Goal: Navigation & Orientation: Find specific page/section

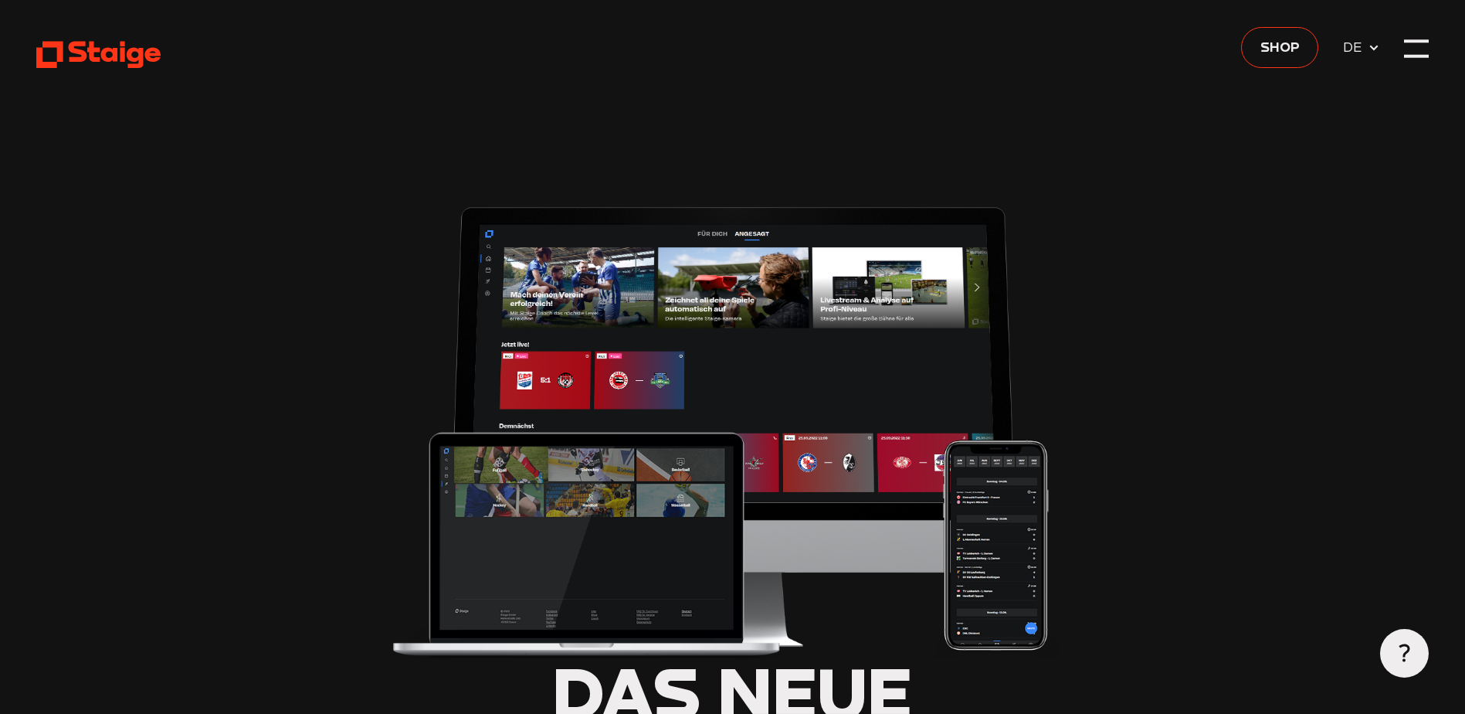
type input "0.8"
click at [679, 454] on img at bounding box center [732, 426] width 687 height 463
click at [1423, 48] on div at bounding box center [1416, 48] width 24 height 24
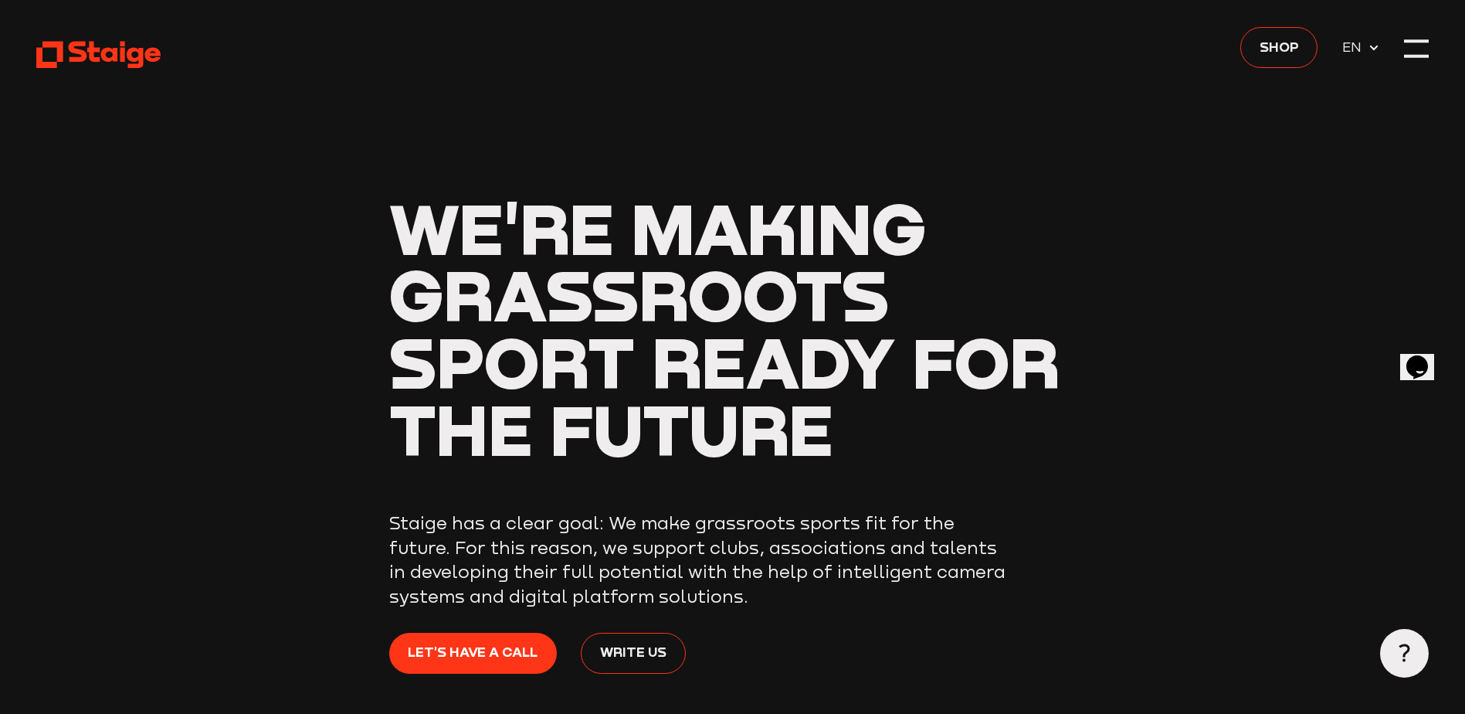
click at [1372, 49] on use at bounding box center [1373, 48] width 8 height 5
click at [1359, 74] on span "DE" at bounding box center [1354, 74] width 25 height 22
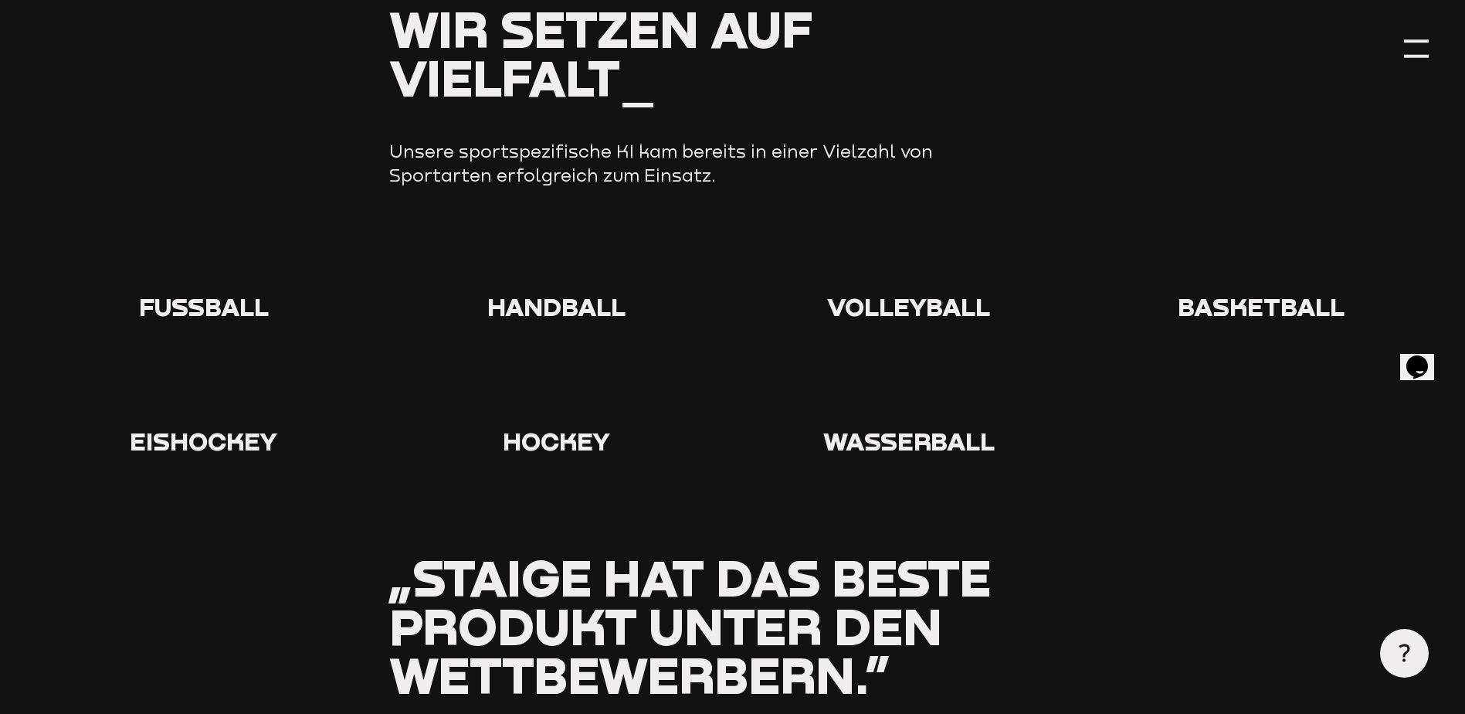
scroll to position [1699, 0]
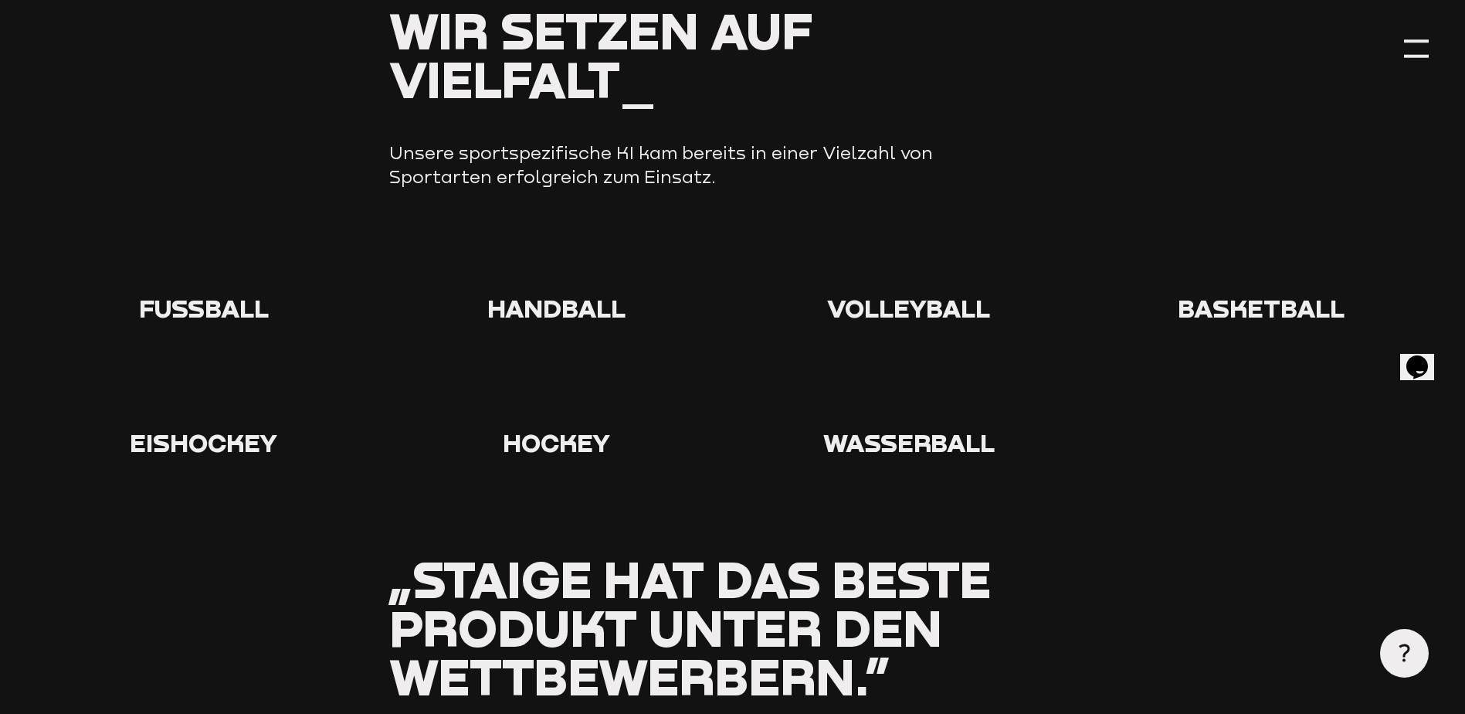
click at [197, 317] on span "Fußball" at bounding box center [204, 308] width 130 height 30
click at [201, 276] on icon at bounding box center [203, 261] width 49 height 49
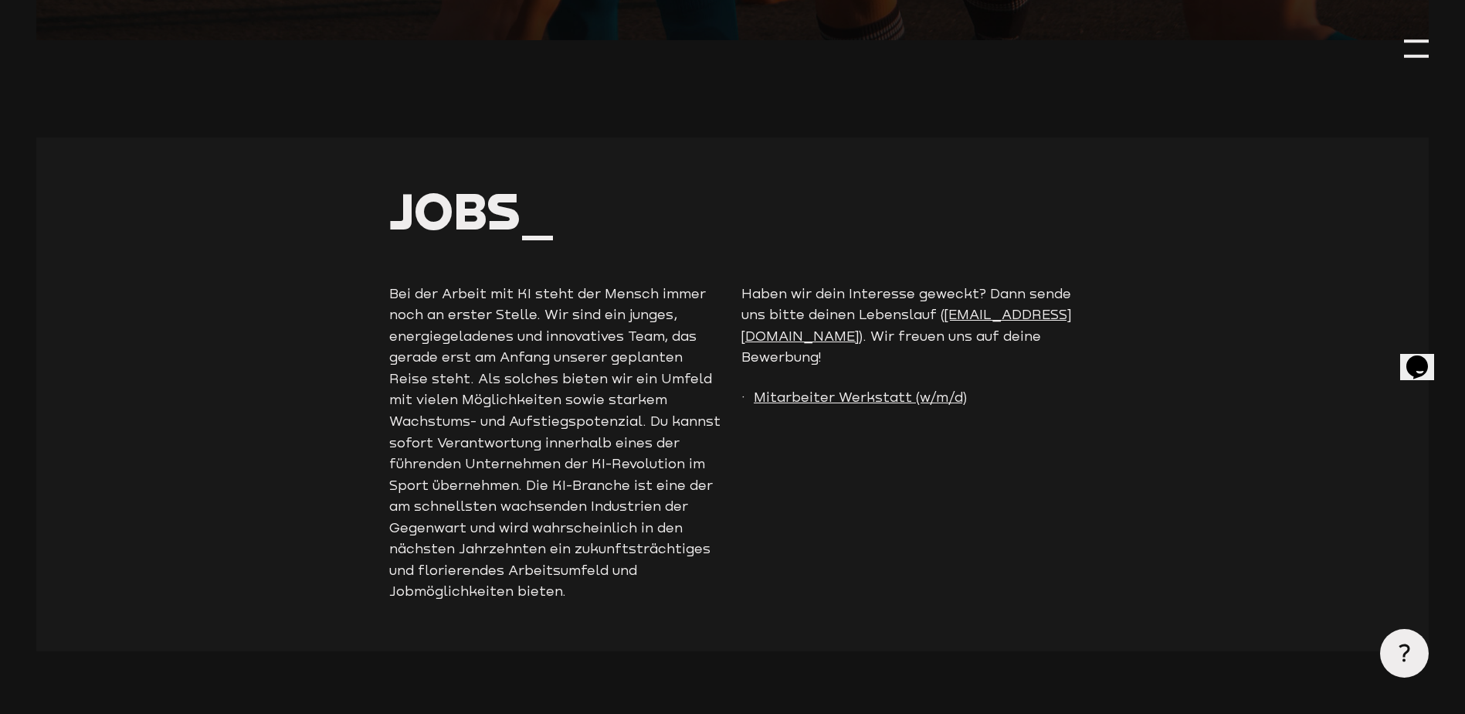
scroll to position [4402, 0]
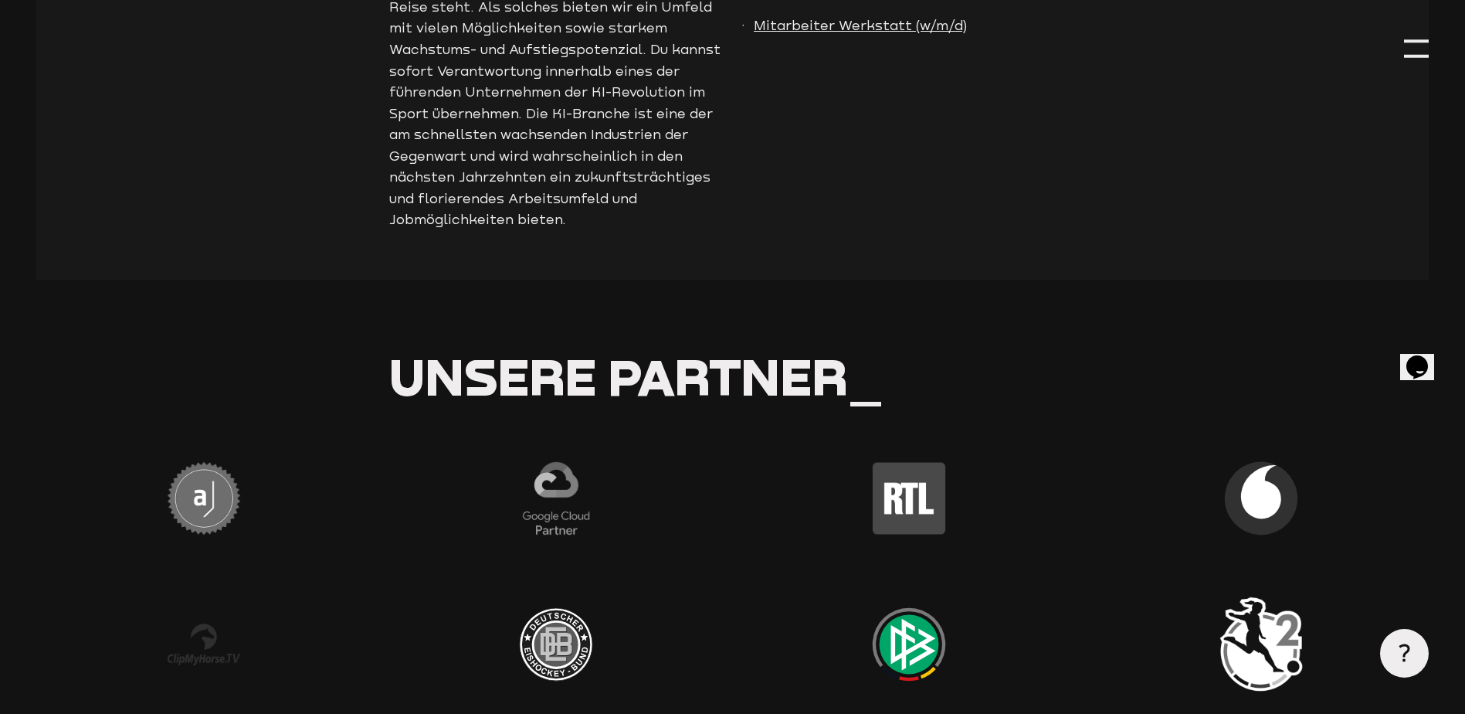
click at [924, 662] on img at bounding box center [908, 643] width 97 height 97
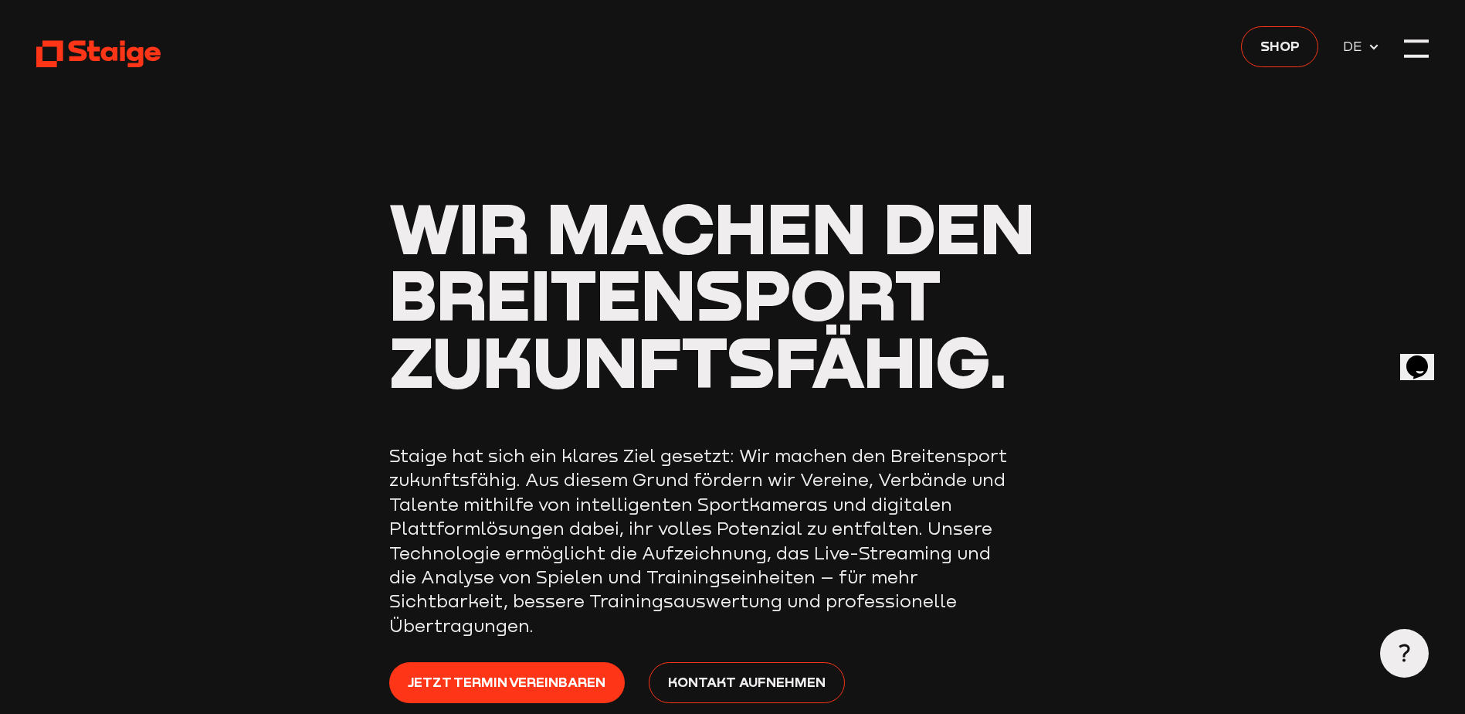
scroll to position [0, 0]
click at [1268, 41] on span "Shop" at bounding box center [1279, 47] width 39 height 22
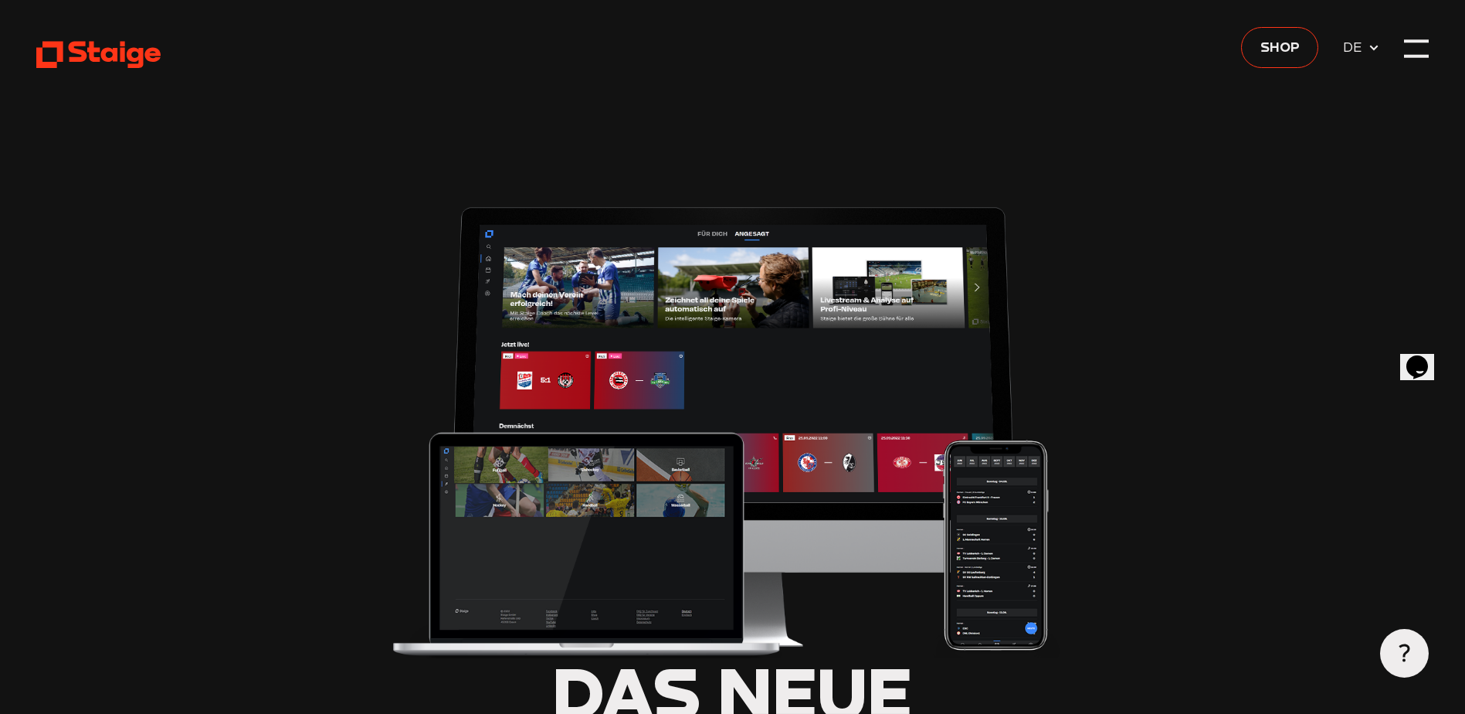
type input "0.8"
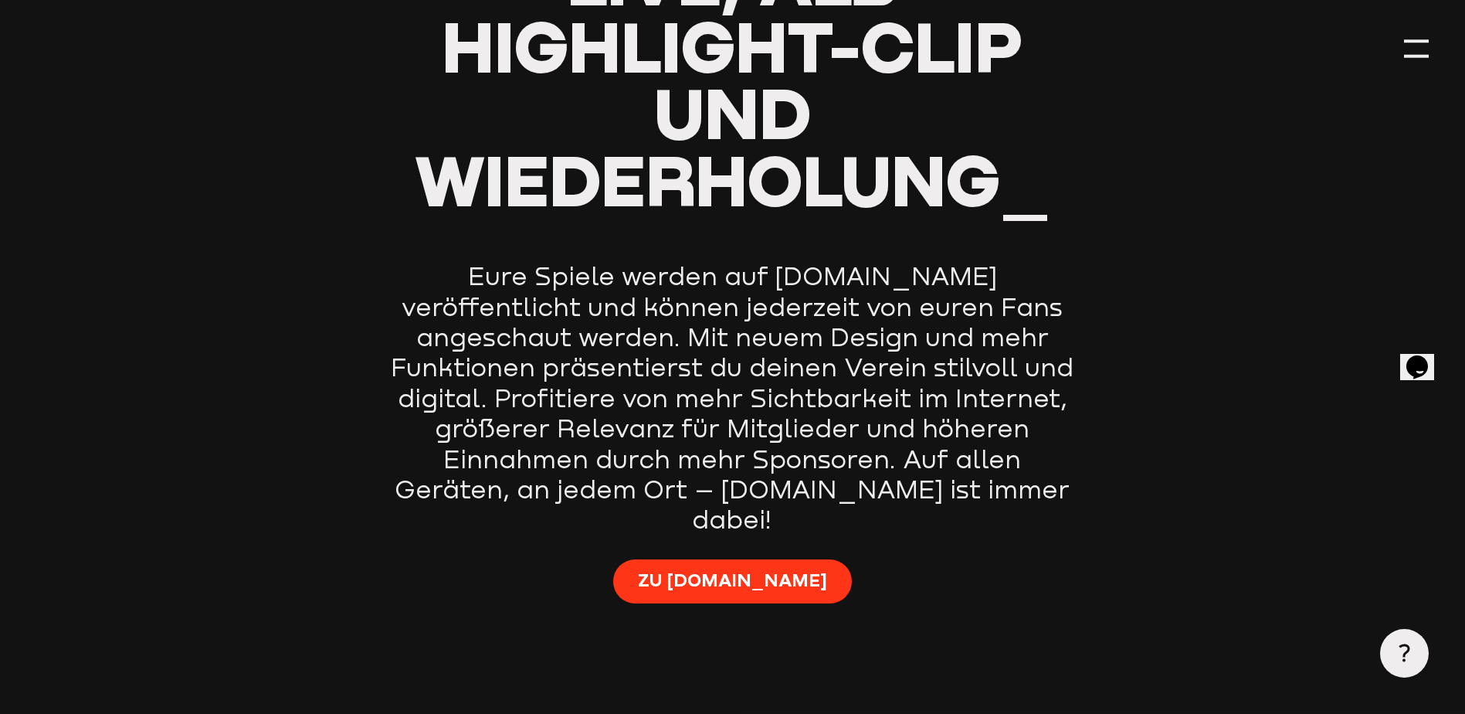
scroll to position [927, 0]
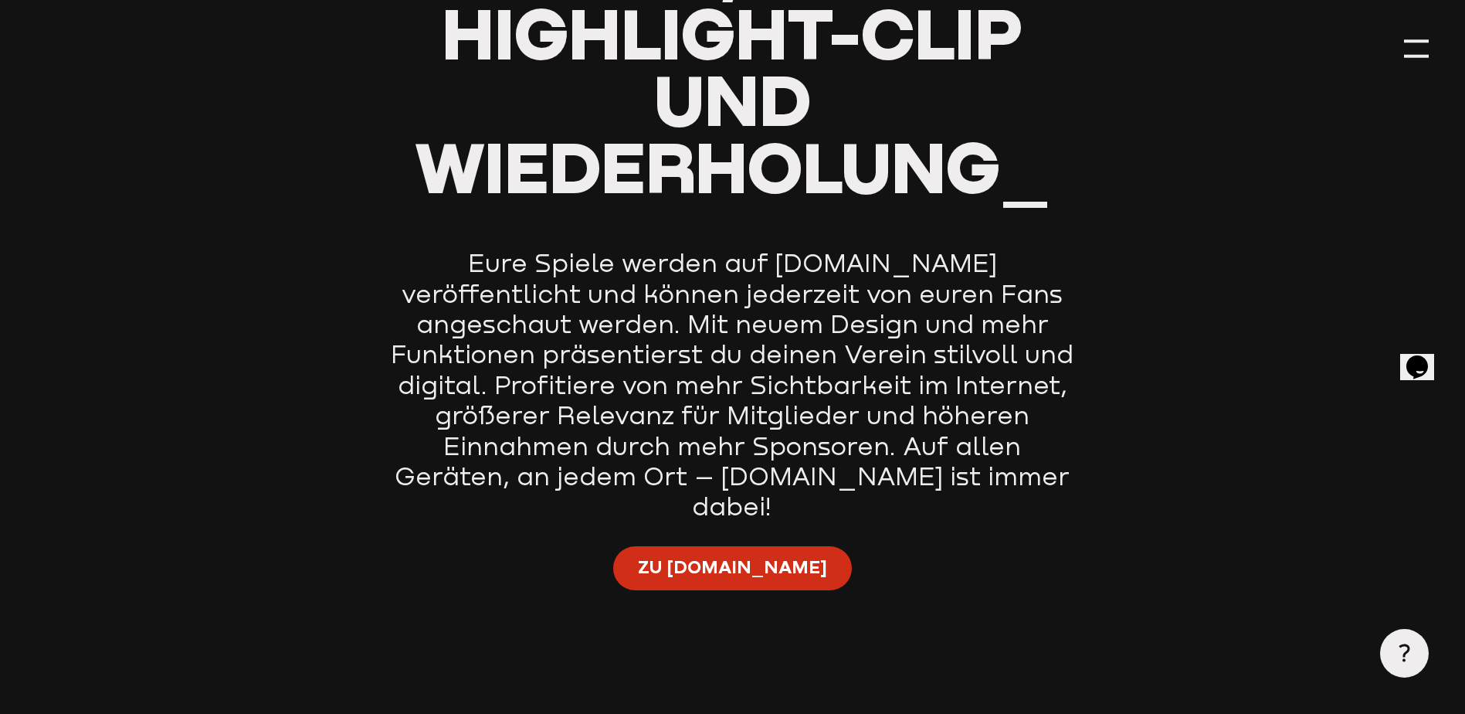
click at [766, 554] on span "Zu [DOMAIN_NAME]" at bounding box center [732, 566] width 189 height 24
